Goal: Task Accomplishment & Management: Complete application form

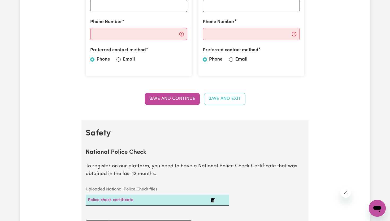
scroll to position [222, 0]
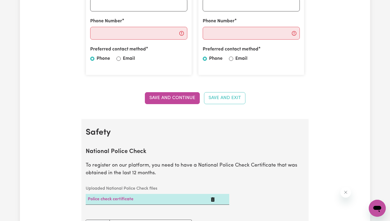
click at [189, 198] on td "Police check certificate" at bounding box center [147, 199] width 123 height 11
click at [286, 183] on div "Uploaded National Police Check files Police check certificate" at bounding box center [194, 198] width 225 height 30
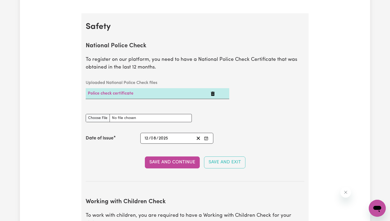
scroll to position [328, 0]
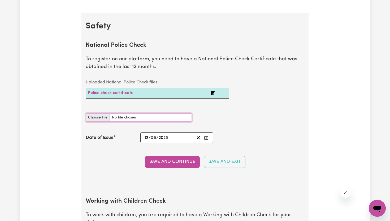
click at [101, 116] on input "National Police Check document" at bounding box center [139, 117] width 106 height 8
type input "C:\fakepath\National_Police_Check-10293812-1754981309-Criminal_History_Certific…"
click at [186, 161] on button "Save and Continue" at bounding box center [172, 162] width 55 height 12
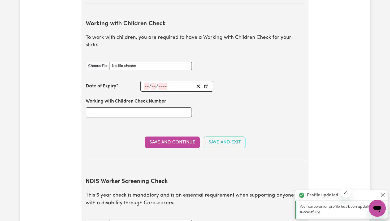
scroll to position [517, 0]
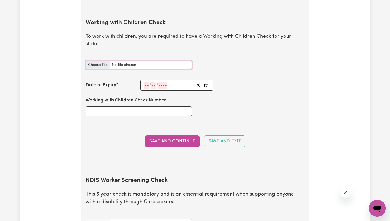
click at [103, 61] on input "Working with Children Check document" at bounding box center [139, 65] width 106 height 8
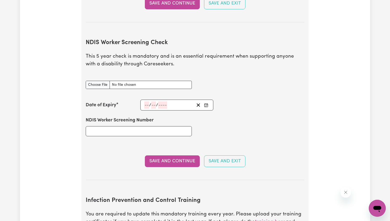
scroll to position [655, 0]
click at [102, 80] on input "NDIS Worker Screening Check document" at bounding box center [139, 84] width 106 height 8
type input "C:\fakepath\working with children .pdf"
click at [273, 99] on div "Date of Expiry / /" at bounding box center [195, 104] width 218 height 11
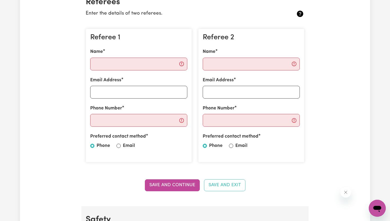
scroll to position [124, 0]
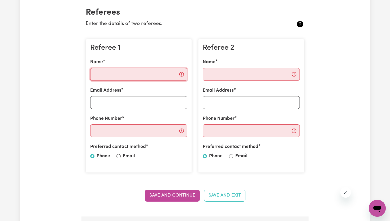
click at [127, 74] on input "Name" at bounding box center [138, 74] width 97 height 13
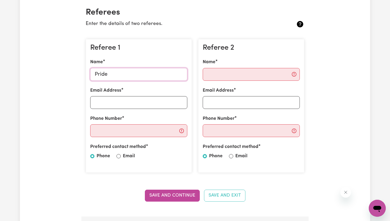
type input "Pride"
click at [107, 100] on input "Email Address" at bounding box center [138, 102] width 97 height 13
type input "P"
type input "[EMAIL_ADDRESS][DOMAIN_NAME]"
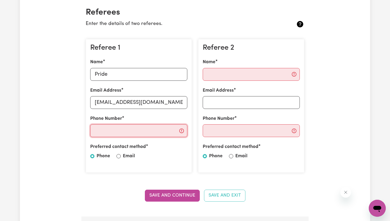
click at [106, 133] on input "Phone Number" at bounding box center [138, 130] width 97 height 13
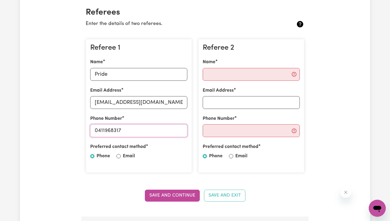
type input "0411968317"
click at [206, 79] on input "Name" at bounding box center [251, 74] width 97 height 13
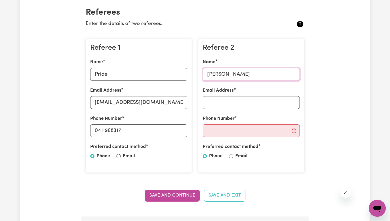
type input "[PERSON_NAME]"
click at [213, 133] on input "Phone Number" at bounding box center [251, 130] width 97 height 13
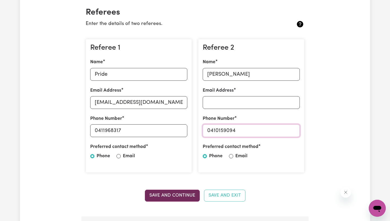
type input "0410159094"
click at [191, 194] on button "Save and Continue" at bounding box center [172, 195] width 55 height 12
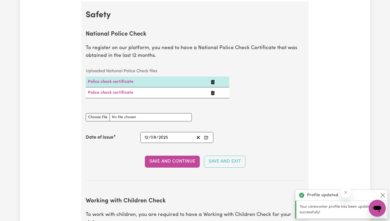
scroll to position [340, 0]
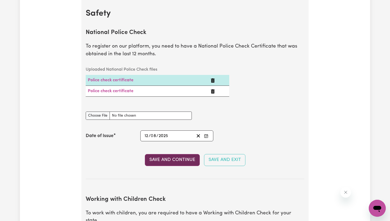
click at [181, 159] on button "Save and Continue" at bounding box center [172, 160] width 55 height 12
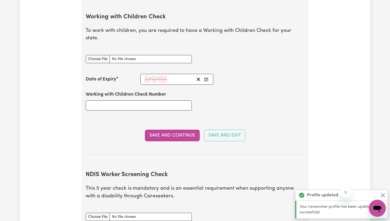
scroll to position [528, 0]
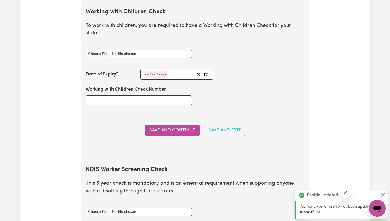
click at [346, 193] on icon "Close message from company" at bounding box center [345, 192] width 4 height 4
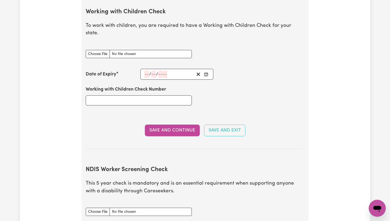
click at [287, 105] on section "Working with Children Check To work with children, you are required to have a W…" at bounding box center [195, 74] width 218 height 149
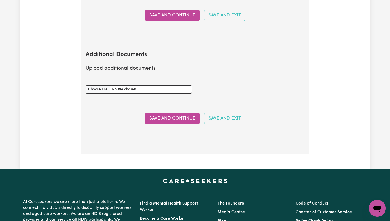
scroll to position [941, 0]
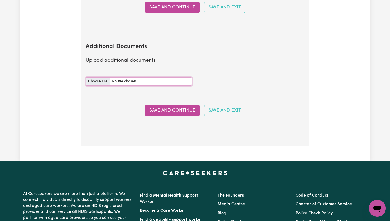
click at [105, 77] on input "Additional Documents document" at bounding box center [139, 81] width 106 height 8
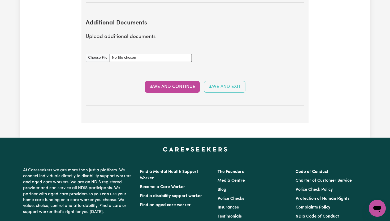
scroll to position [973, 0]
